Goal: Task Accomplishment & Management: Manage account settings

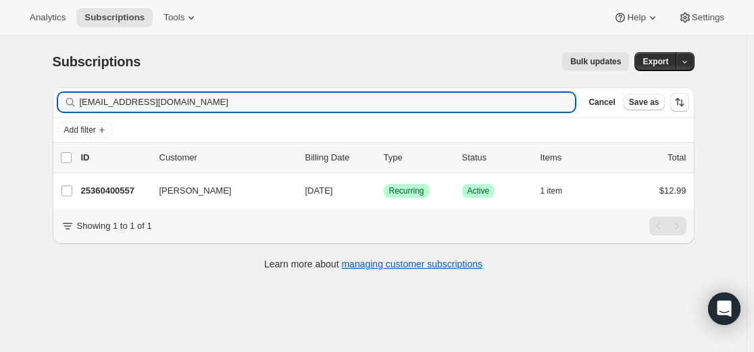
click at [214, 100] on input "[EMAIL_ADDRESS][DOMAIN_NAME]" at bounding box center [328, 102] width 496 height 19
type input "[EMAIL_ADDRESS][DOMAIN_NAME]"
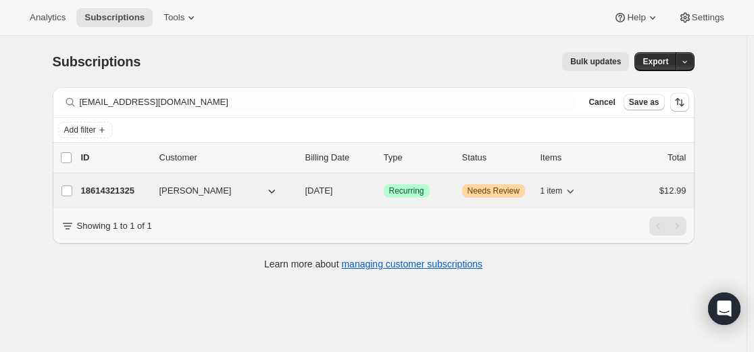
click at [127, 187] on p "18614321325" at bounding box center [115, 191] width 68 height 14
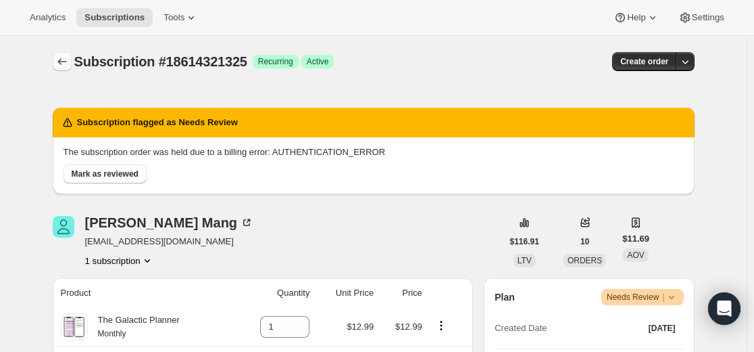
click at [62, 62] on icon "Subscriptions" at bounding box center [61, 61] width 9 height 7
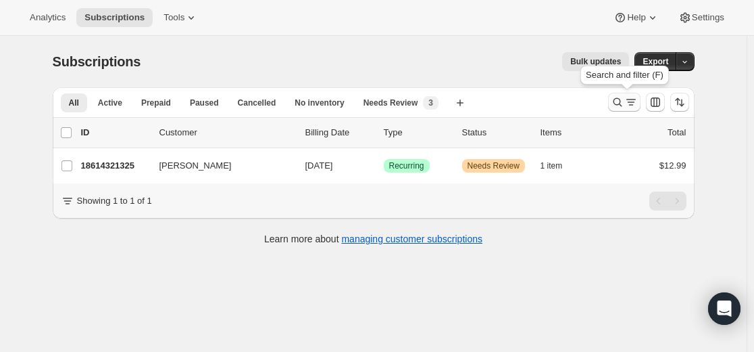
click at [624, 103] on icon "Search and filter results" at bounding box center [618, 102] width 14 height 14
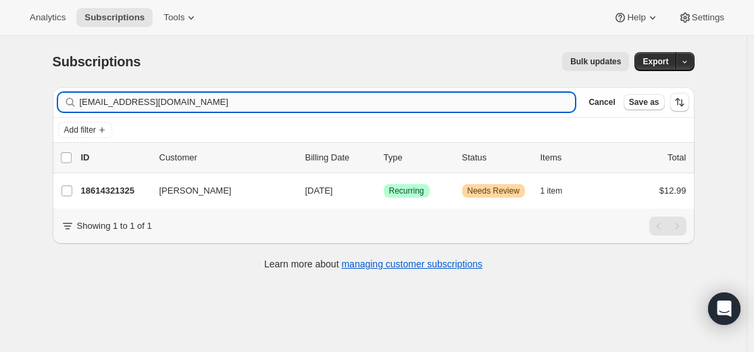
click at [448, 110] on input "[EMAIL_ADDRESS][DOMAIN_NAME]" at bounding box center [328, 102] width 496 height 19
type input "[EMAIL_ADDRESS][DOMAIN_NAME]"
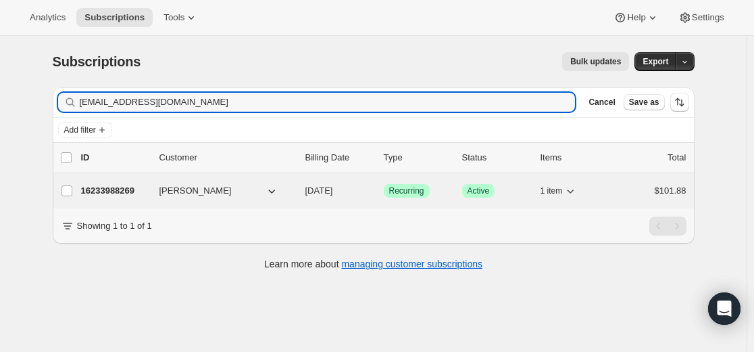
click at [126, 193] on p "16233988269" at bounding box center [115, 191] width 68 height 14
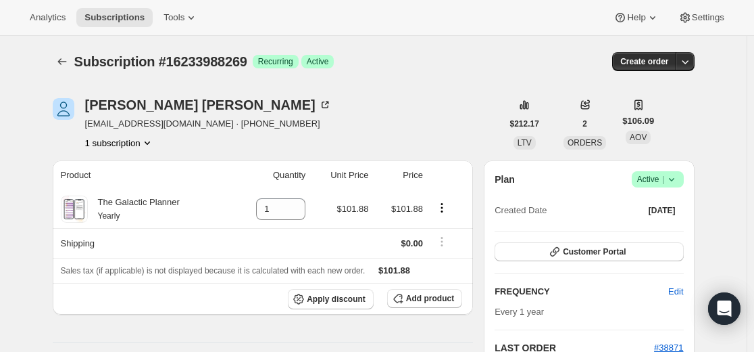
scroll to position [203, 0]
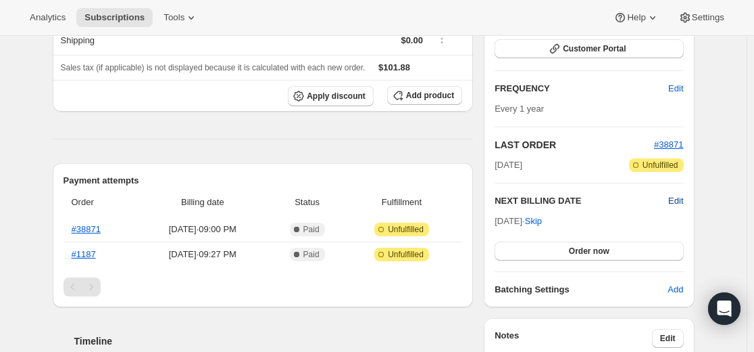
click at [683, 200] on span "Edit" at bounding box center [676, 201] width 15 height 14
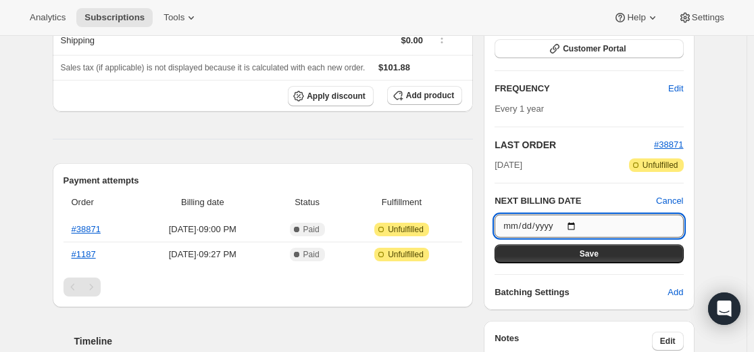
click at [584, 224] on input "[DATE]" at bounding box center [589, 225] width 189 height 23
click at [581, 226] on input "[DATE]" at bounding box center [589, 225] width 189 height 23
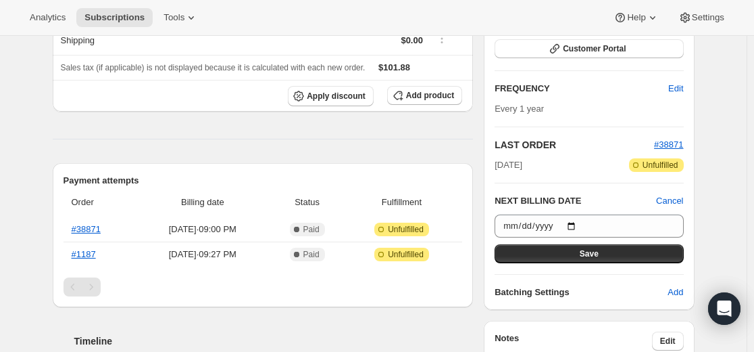
click at [719, 195] on div "Subscription #16233988269. This page is ready Subscription #16233988269 Success…" at bounding box center [373, 278] width 747 height 891
click at [719, 198] on div "Subscription #16233988269. This page is ready Subscription #16233988269 Success…" at bounding box center [373, 278] width 747 height 891
click at [673, 198] on span "Cancel" at bounding box center [669, 201] width 27 height 14
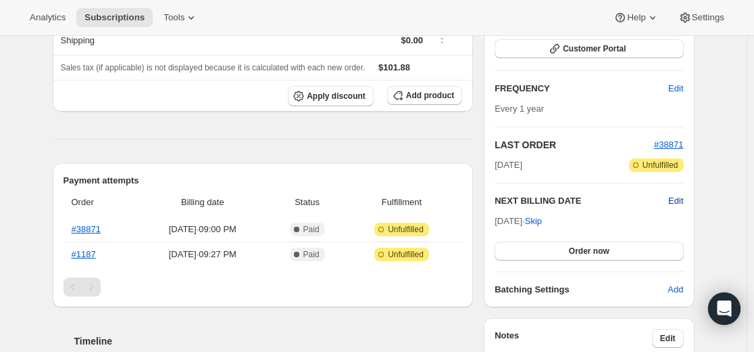
click at [681, 201] on span "Edit" at bounding box center [676, 201] width 15 height 14
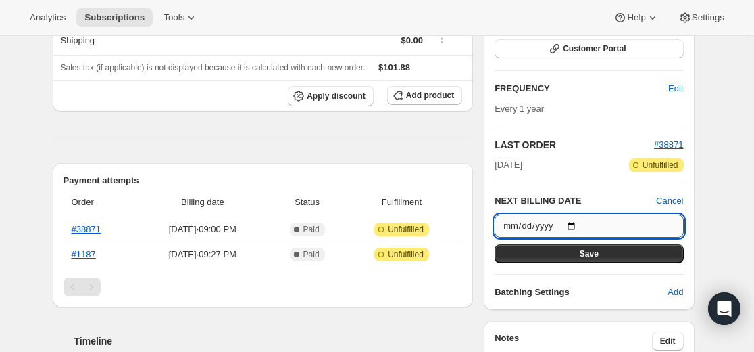
click at [580, 224] on input "[DATE]" at bounding box center [589, 225] width 189 height 23
type input "[DATE]"
click at [594, 254] on span "Save" at bounding box center [589, 253] width 19 height 11
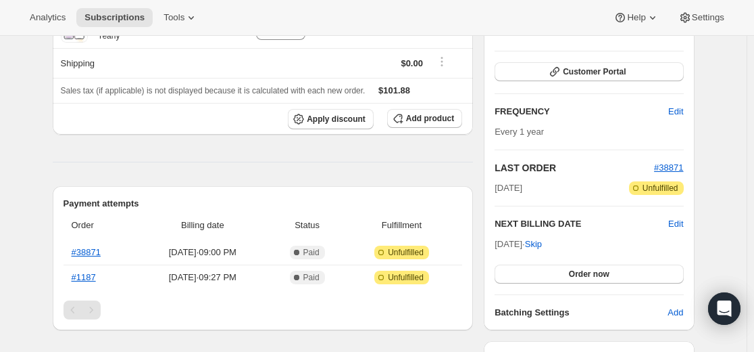
scroll to position [260, 0]
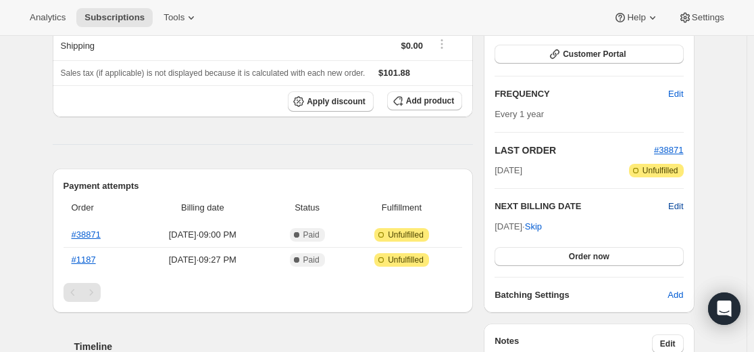
click at [682, 206] on span "Edit" at bounding box center [676, 206] width 15 height 14
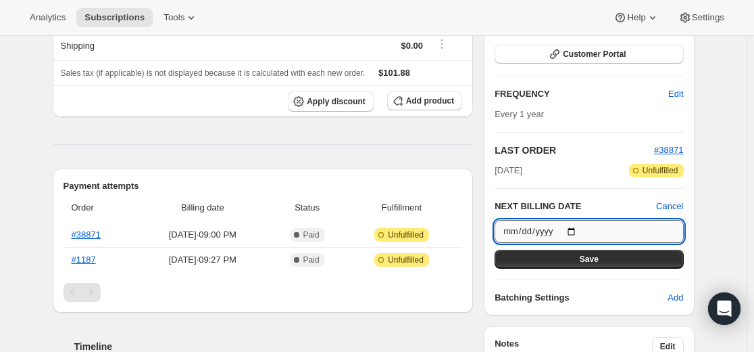
click at [581, 231] on input "[DATE]" at bounding box center [589, 231] width 189 height 23
click at [589, 261] on span "Save" at bounding box center [589, 259] width 19 height 11
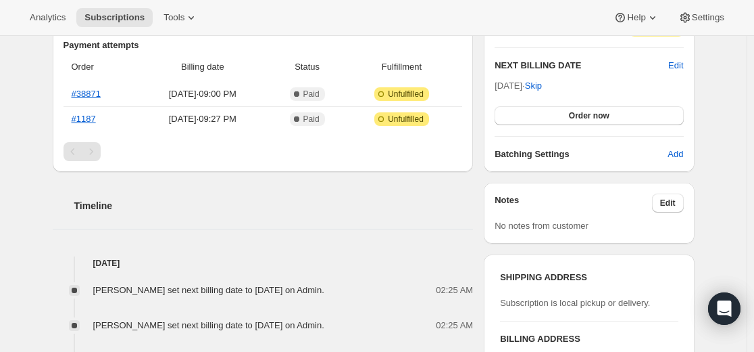
scroll to position [530, 0]
